Goal: Task Accomplishment & Management: Manage account settings

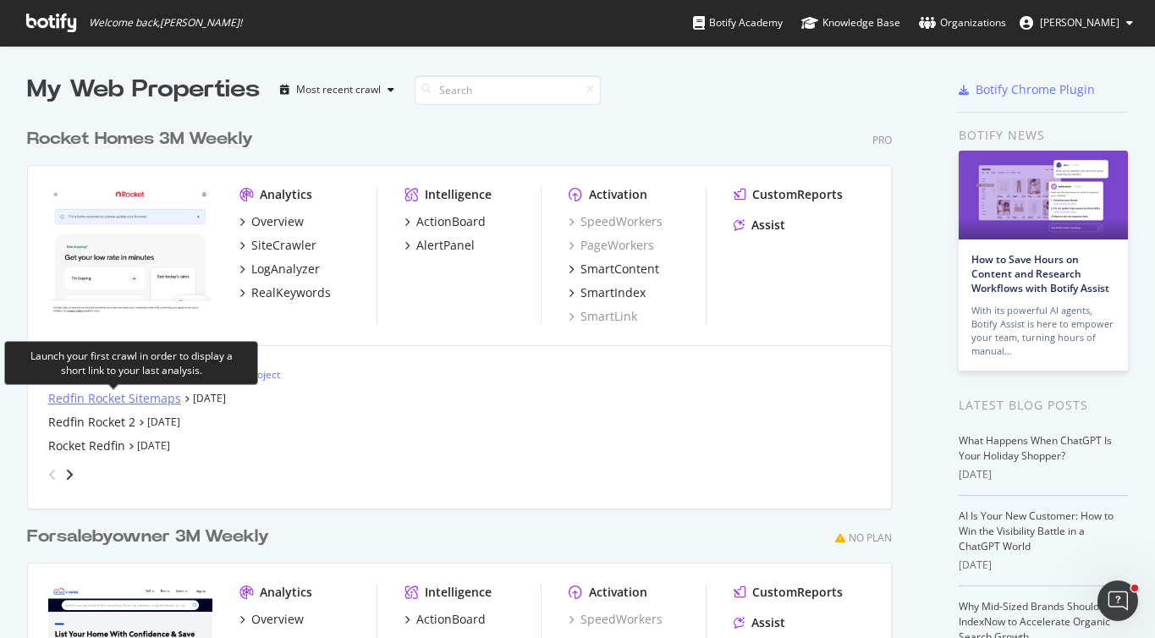
click at [72, 403] on div "Redfin Rocket Sitemaps" at bounding box center [114, 398] width 133 height 17
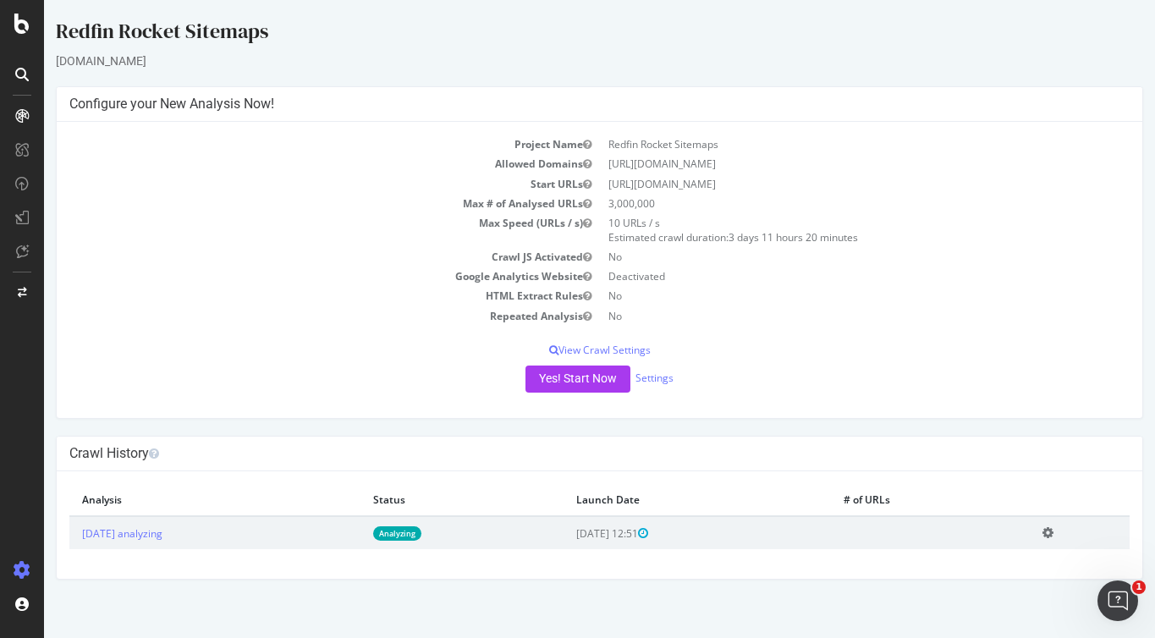
click at [25, 563] on icon at bounding box center [22, 570] width 17 height 17
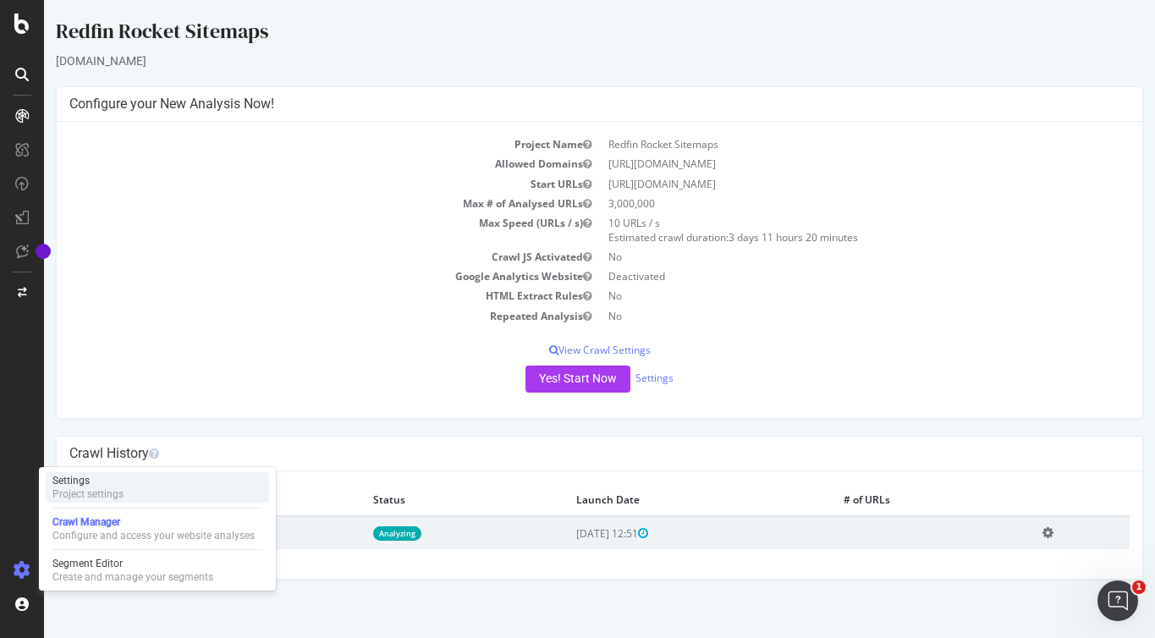
click at [81, 489] on div "Project settings" at bounding box center [87, 494] width 71 height 14
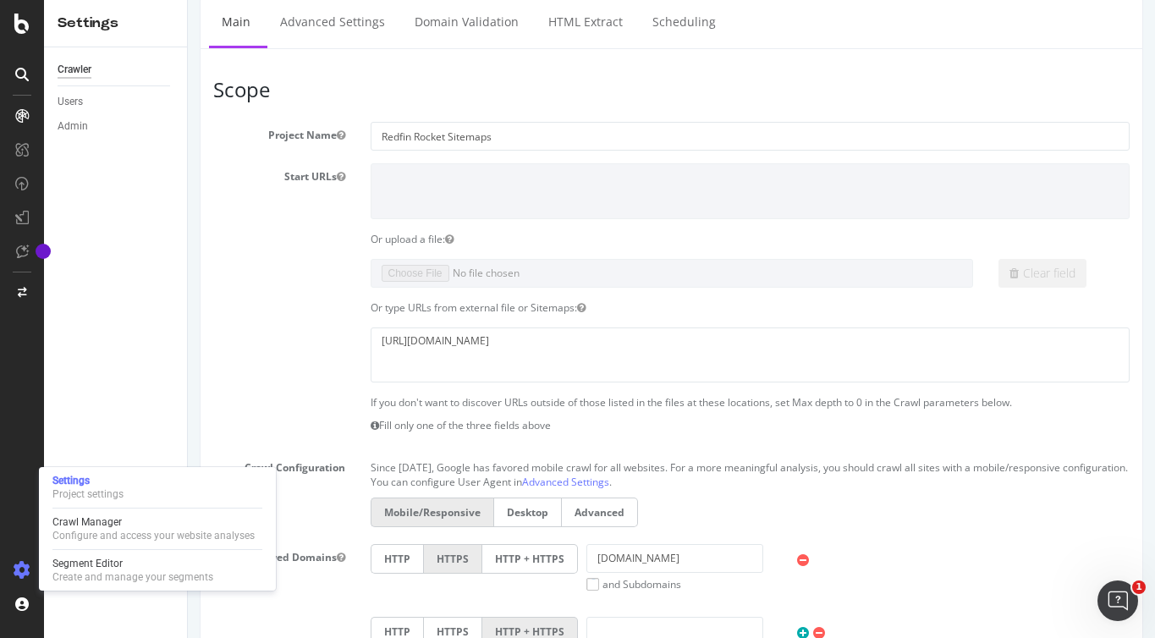
scroll to position [107, 0]
